Goal: Information Seeking & Learning: Learn about a topic

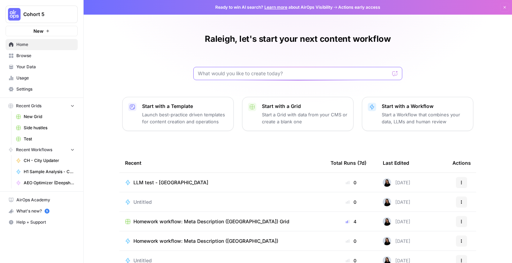
click at [227, 74] on input "text" at bounding box center [293, 73] width 191 height 7
type input "h"
click at [46, 146] on button "Recent Workflows" at bounding box center [42, 149] width 72 height 10
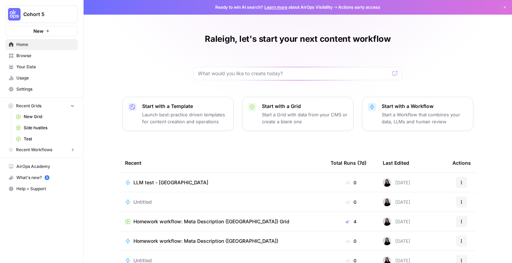
click at [47, 154] on button "Recent Workflows" at bounding box center [42, 149] width 72 height 10
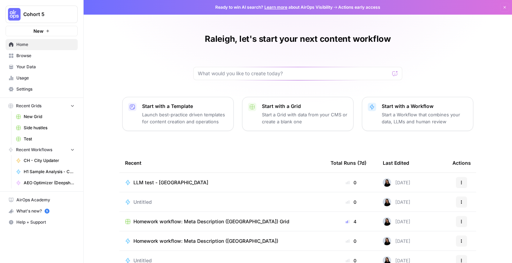
click at [242, 78] on div at bounding box center [297, 73] width 209 height 13
click at [34, 59] on span "Browse" at bounding box center [45, 56] width 58 height 6
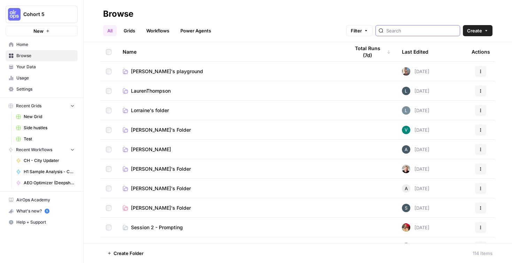
click at [422, 31] on input "search" at bounding box center [421, 30] width 71 height 7
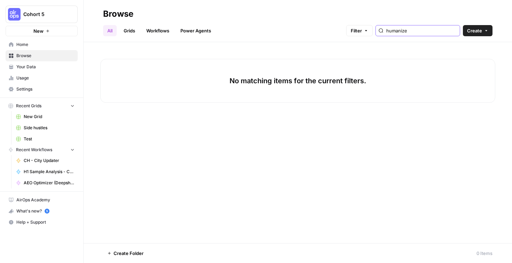
type input "humanize"
